Goal: Navigation & Orientation: Find specific page/section

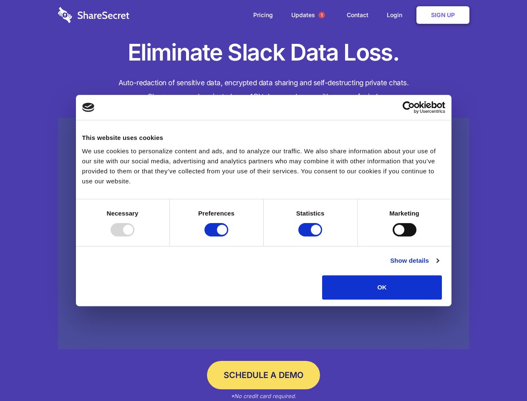
click at [134, 236] on div at bounding box center [123, 229] width 24 height 13
click at [228, 236] on input "Preferences" at bounding box center [217, 229] width 24 height 13
checkbox input "false"
click at [312, 236] on input "Statistics" at bounding box center [311, 229] width 24 height 13
checkbox input "false"
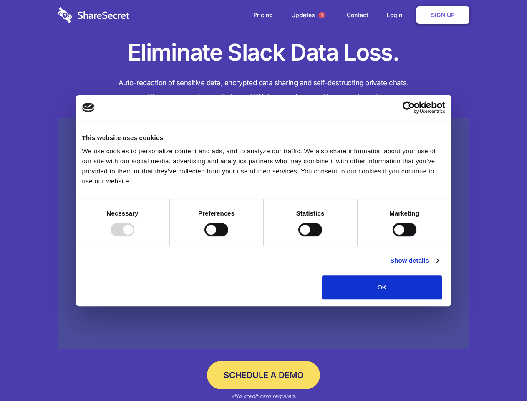
click at [393, 236] on input "Marketing" at bounding box center [405, 229] width 24 height 13
checkbox input "true"
click at [439, 266] on link "Show details" at bounding box center [415, 261] width 48 height 10
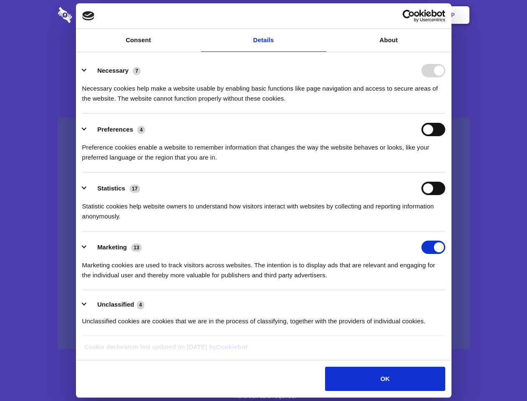
click at [446, 114] on li "Necessary 7 Necessary cookies help make a website usable by enabling basic func…" at bounding box center [263, 84] width 363 height 59
click at [322, 15] on span "1" at bounding box center [322, 15] width 7 height 7
